Goal: Navigation & Orientation: Find specific page/section

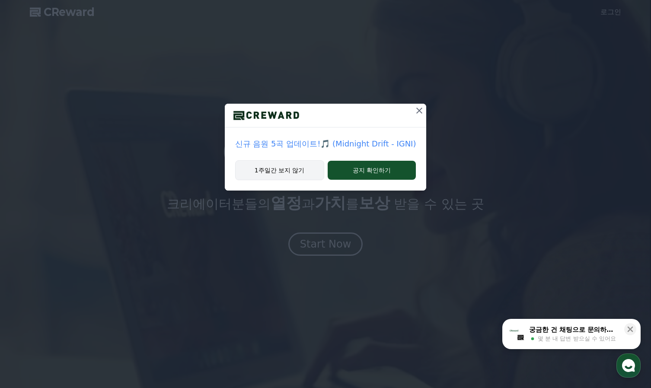
click at [281, 175] on button "1주일간 보지 않기" at bounding box center [279, 170] width 89 height 20
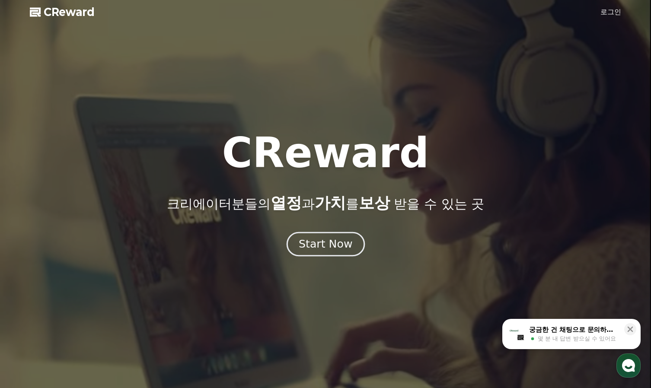
click at [314, 239] on div "Start Now" at bounding box center [326, 244] width 54 height 15
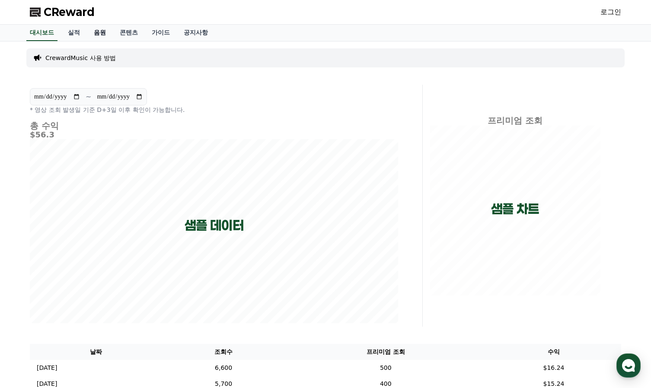
click at [94, 29] on link "음원" at bounding box center [100, 33] width 26 height 16
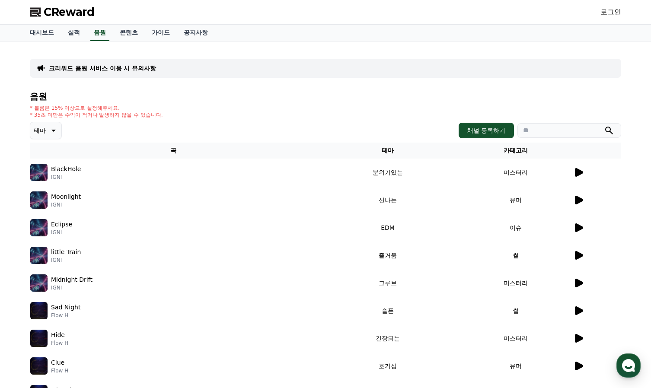
click at [580, 173] on icon at bounding box center [579, 172] width 8 height 9
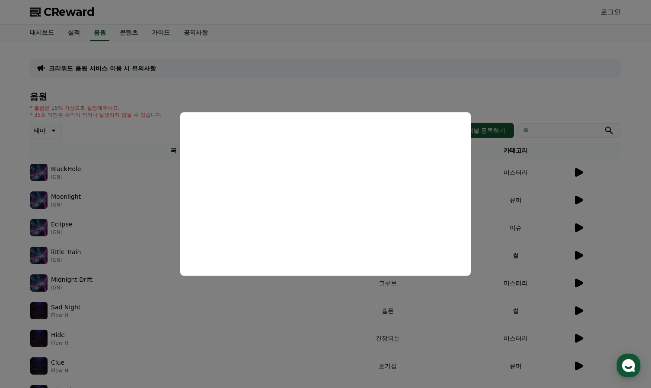
click at [330, 297] on button "close modal" at bounding box center [325, 194] width 651 height 388
